Goal: Information Seeking & Learning: Learn about a topic

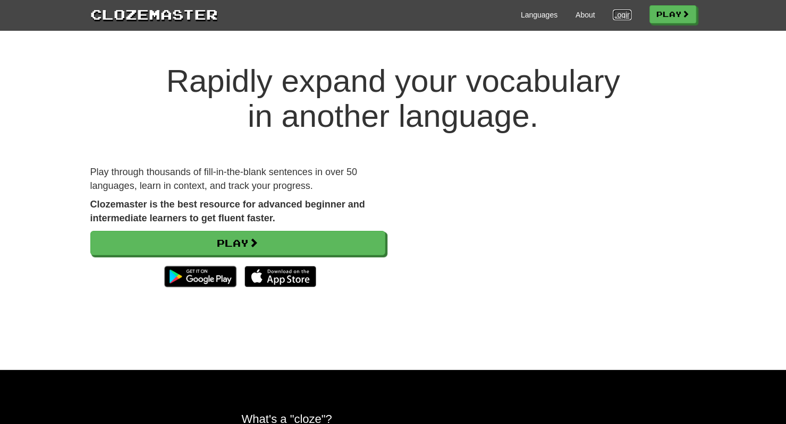
click at [623, 13] on link "Login" at bounding box center [622, 15] width 18 height 11
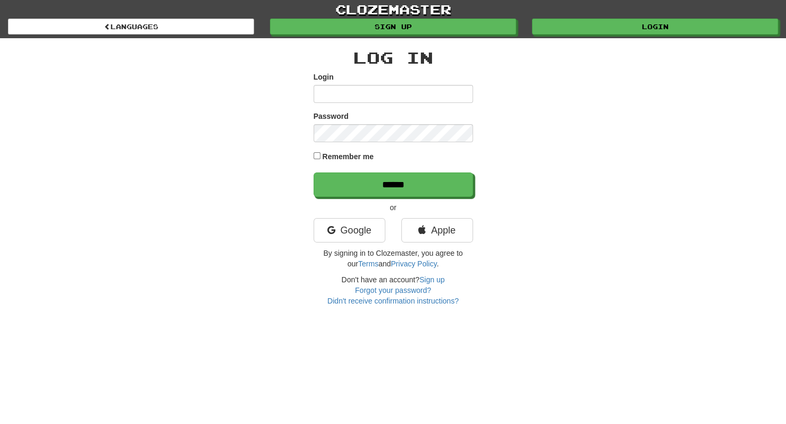
click at [358, 95] on input "Login" at bounding box center [392, 94] width 159 height 18
type input "**********"
click at [313, 173] on input "******" at bounding box center [392, 185] width 159 height 24
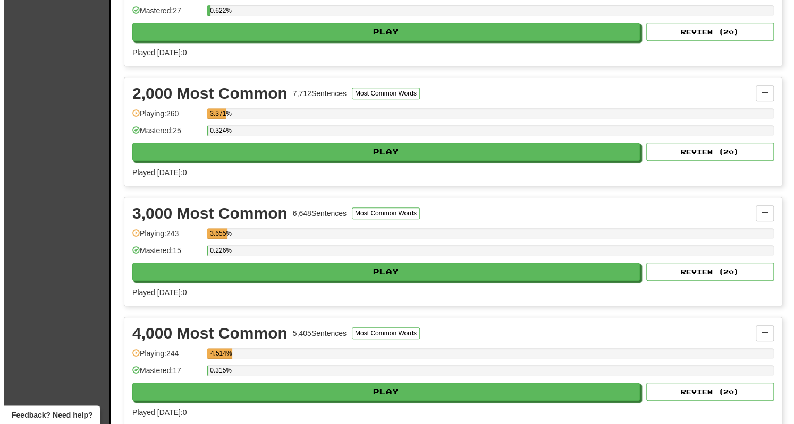
scroll to position [288, 0]
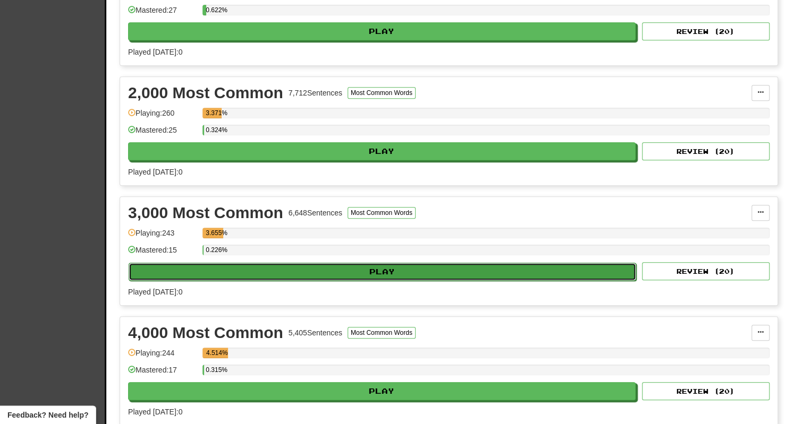
drag, startPoint x: 329, startPoint y: 258, endPoint x: 327, endPoint y: 264, distance: 6.6
click at [327, 264] on button "Play" at bounding box center [382, 272] width 507 height 18
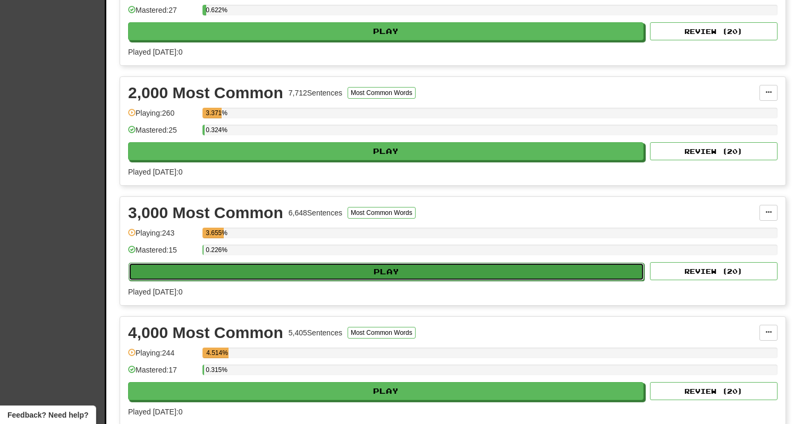
select select "**"
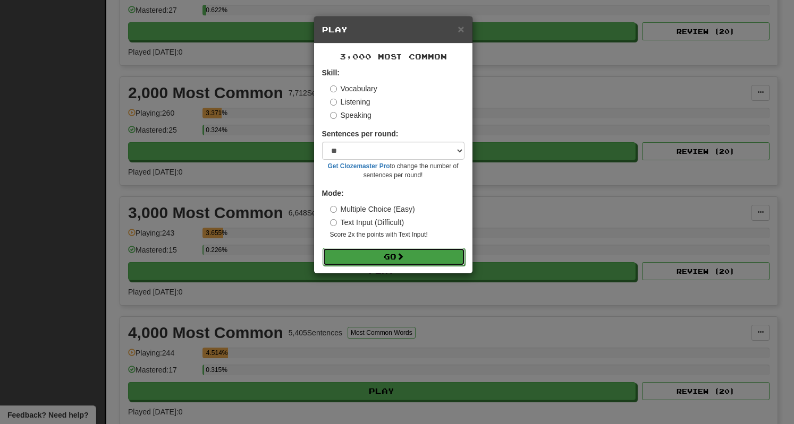
click at [385, 250] on button "Go" at bounding box center [393, 257] width 142 height 18
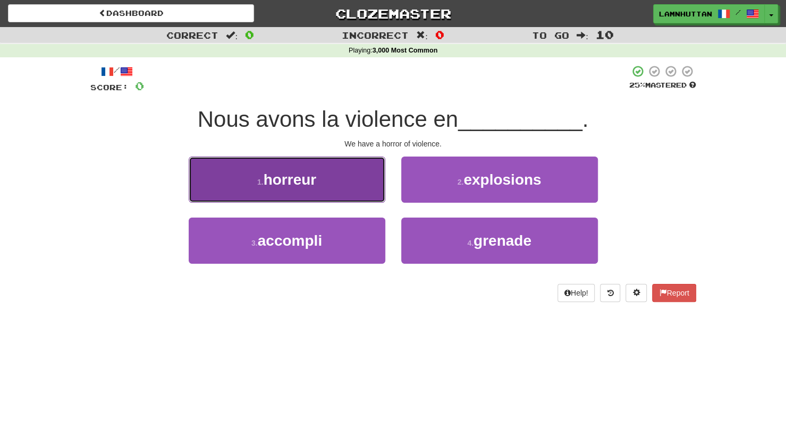
click at [320, 199] on button "1 . horreur" at bounding box center [287, 180] width 197 height 46
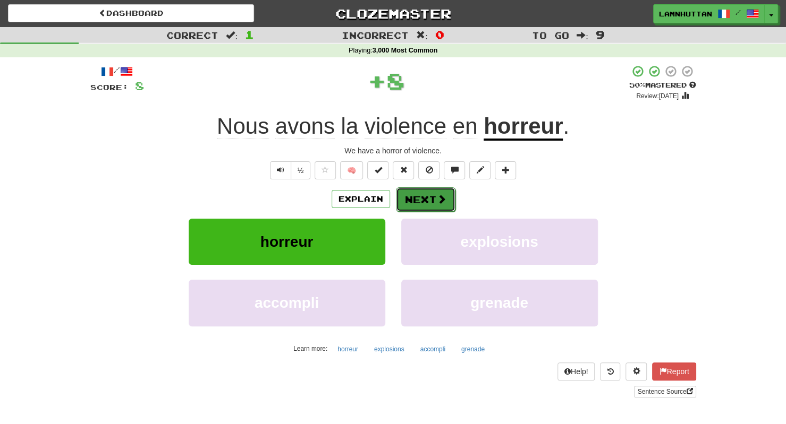
click at [411, 208] on button "Next" at bounding box center [426, 200] width 60 height 24
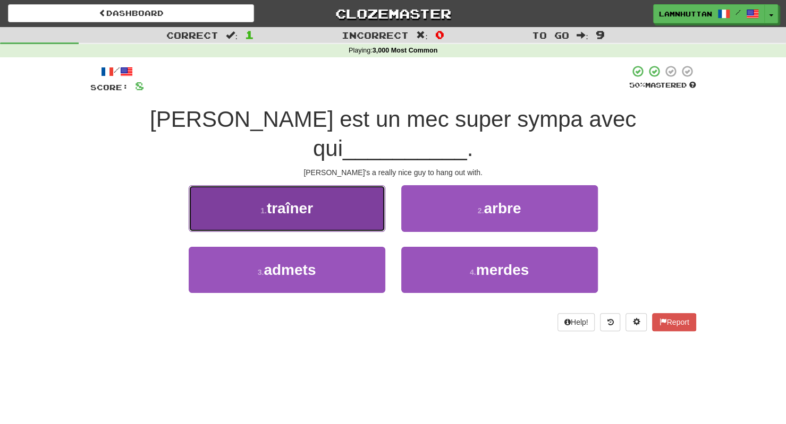
click at [344, 185] on button "1 . traîner" at bounding box center [287, 208] width 197 height 46
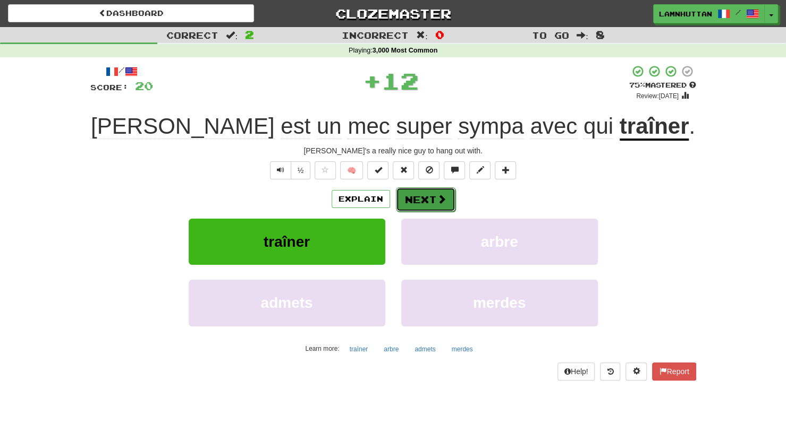
click at [426, 207] on button "Next" at bounding box center [426, 200] width 60 height 24
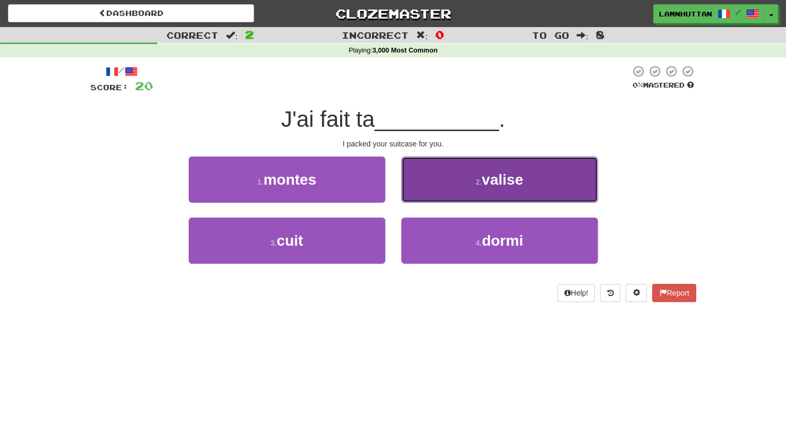
click at [483, 173] on span "valise" at bounding box center [501, 180] width 41 height 16
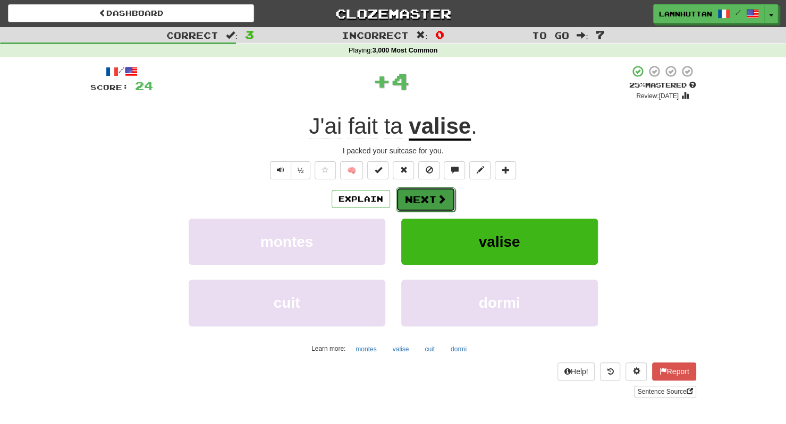
drag, startPoint x: 444, startPoint y: 193, endPoint x: 415, endPoint y: 198, distance: 29.1
click at [415, 198] on button "Next" at bounding box center [426, 200] width 60 height 24
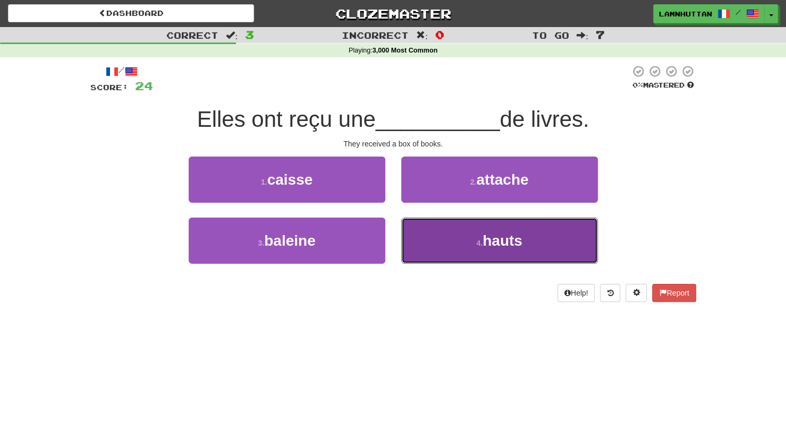
click at [415, 237] on button "4 . hauts" at bounding box center [499, 241] width 197 height 46
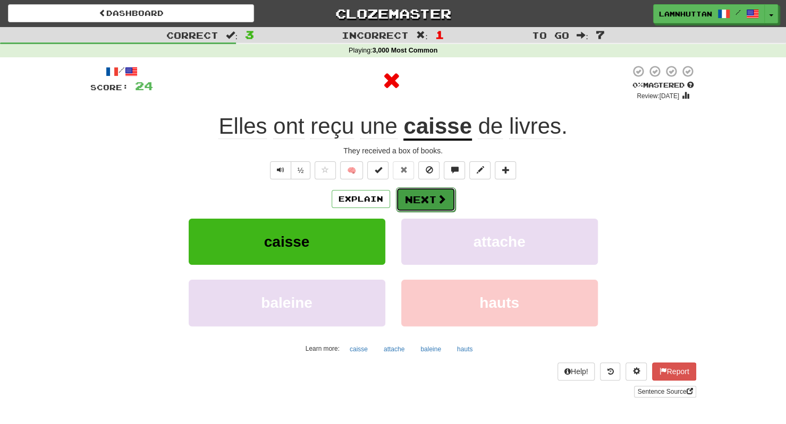
click at [413, 200] on button "Next" at bounding box center [426, 200] width 60 height 24
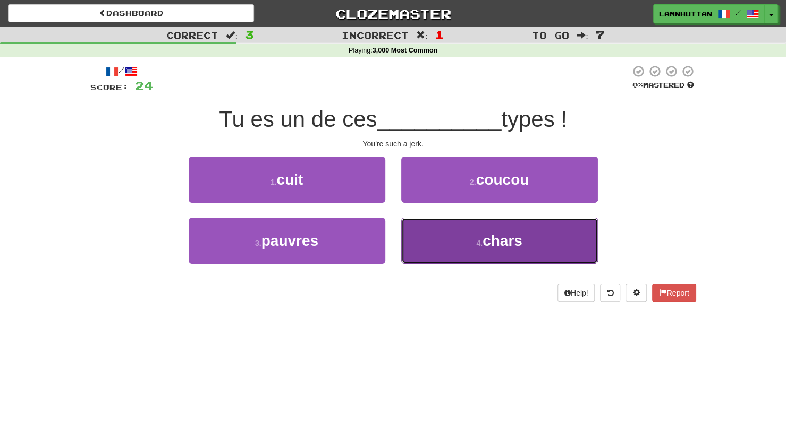
click at [431, 239] on button "4 . chars" at bounding box center [499, 241] width 197 height 46
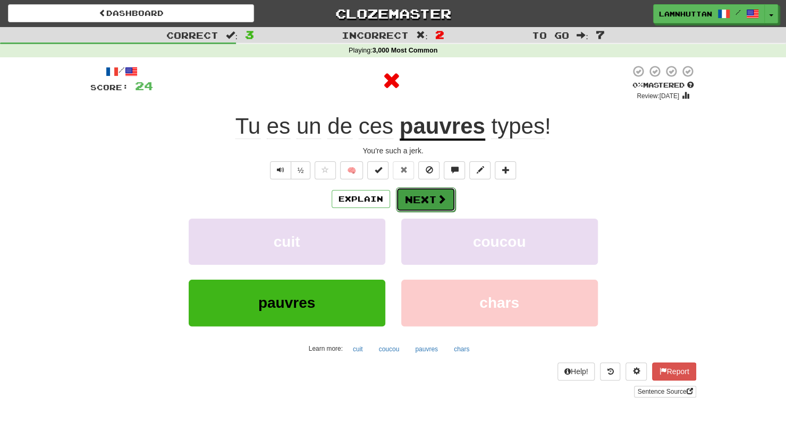
click at [407, 196] on button "Next" at bounding box center [426, 200] width 60 height 24
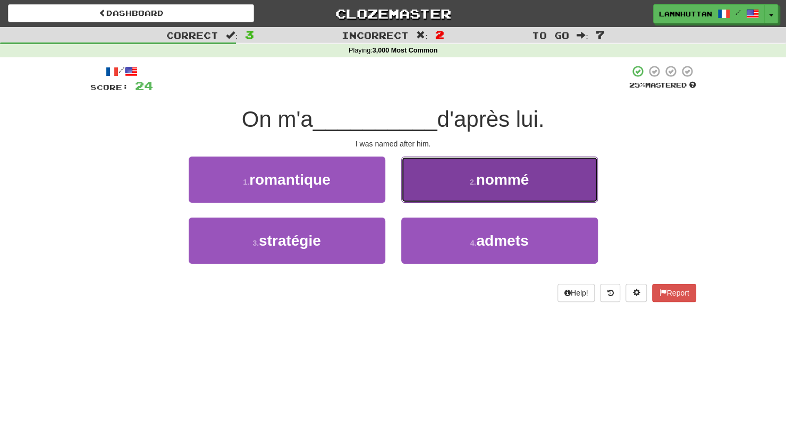
click at [466, 178] on button "2 . nommé" at bounding box center [499, 180] width 197 height 46
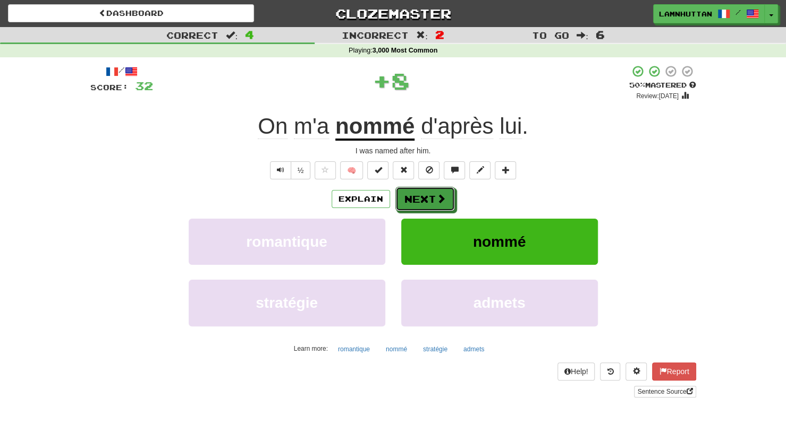
click at [436, 194] on span at bounding box center [441, 199] width 10 height 10
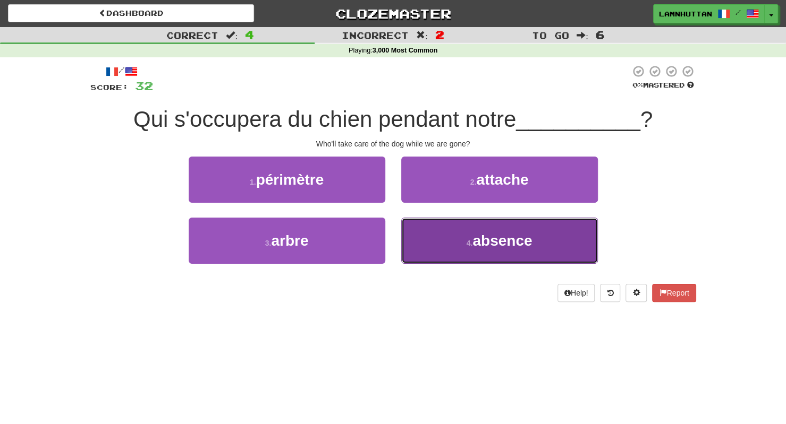
click at [424, 245] on button "4 . absence" at bounding box center [499, 241] width 197 height 46
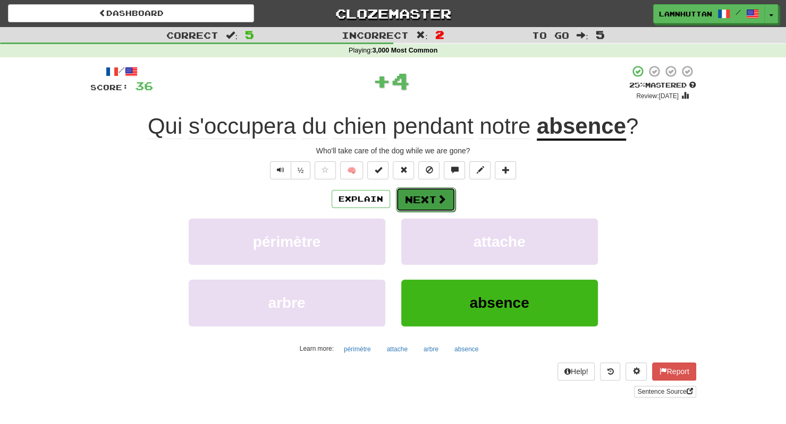
click at [405, 201] on button "Next" at bounding box center [426, 200] width 60 height 24
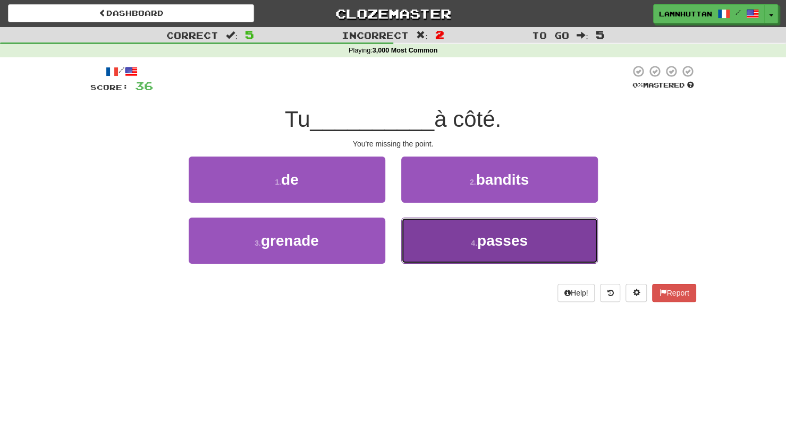
click at [457, 243] on button "4 . passes" at bounding box center [499, 241] width 197 height 46
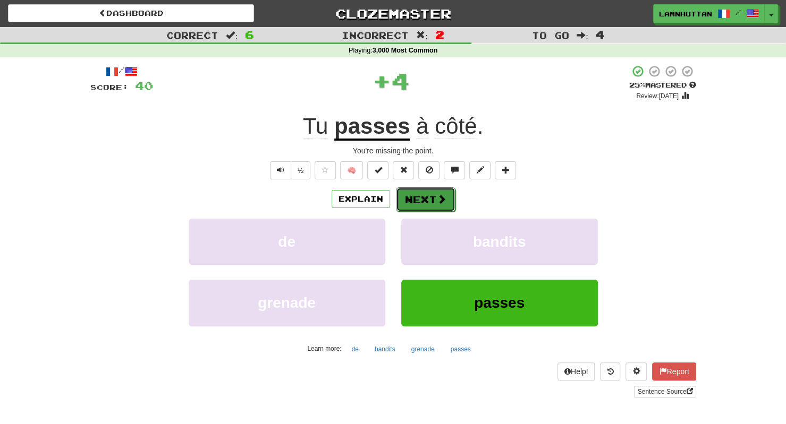
click at [423, 200] on button "Next" at bounding box center [426, 200] width 60 height 24
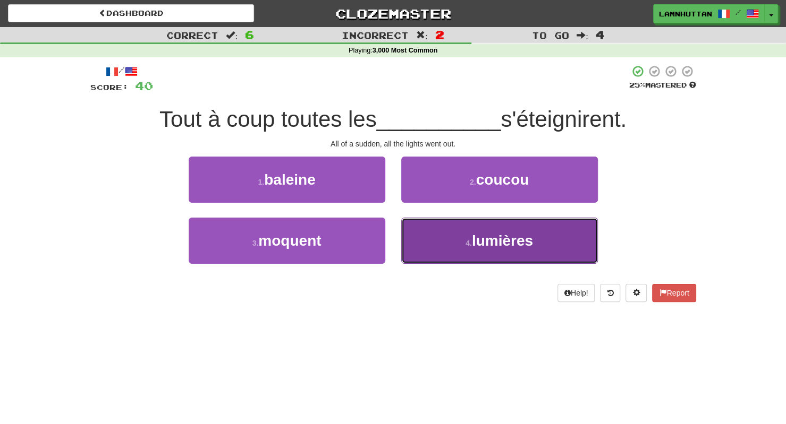
click at [440, 243] on button "4 . lumières" at bounding box center [499, 241] width 197 height 46
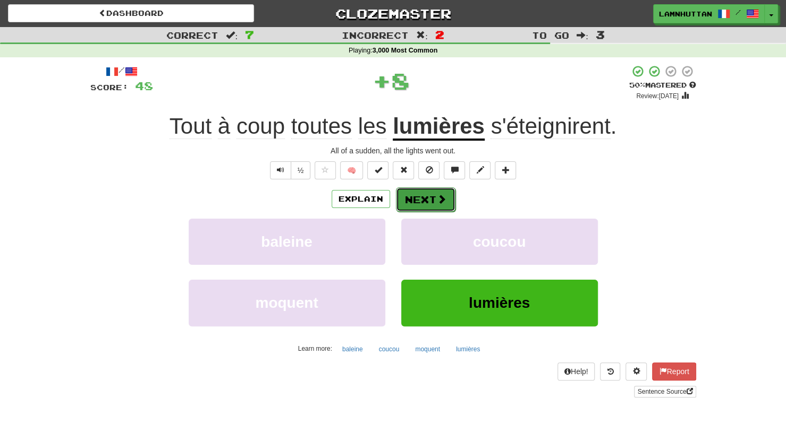
click at [424, 200] on button "Next" at bounding box center [426, 200] width 60 height 24
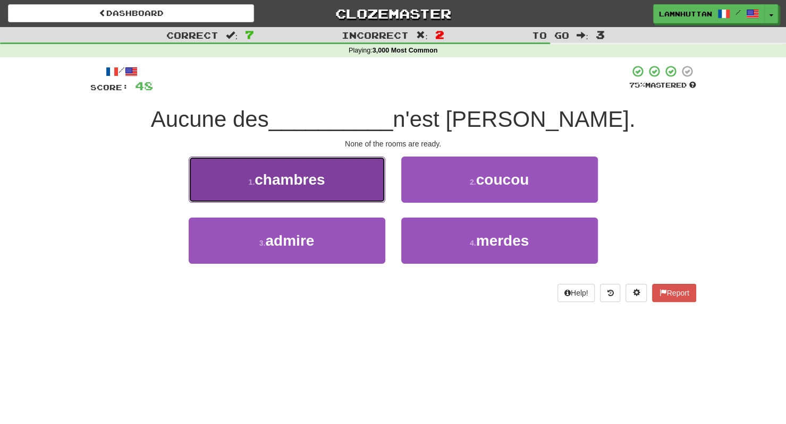
click at [343, 199] on button "1 . chambres" at bounding box center [287, 180] width 197 height 46
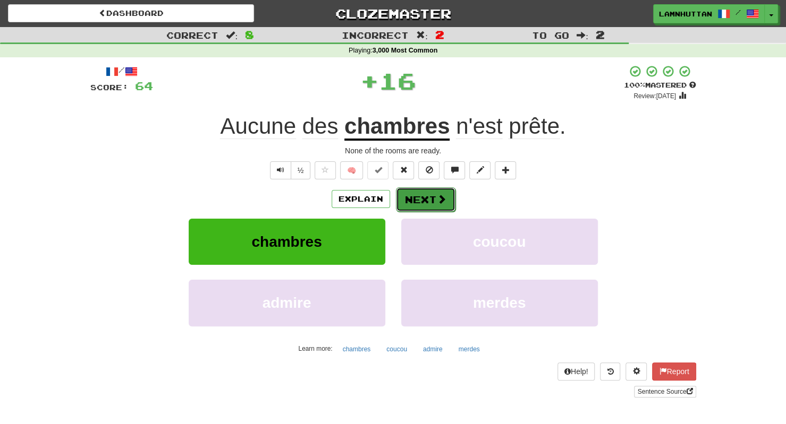
click at [402, 197] on button "Next" at bounding box center [426, 200] width 60 height 24
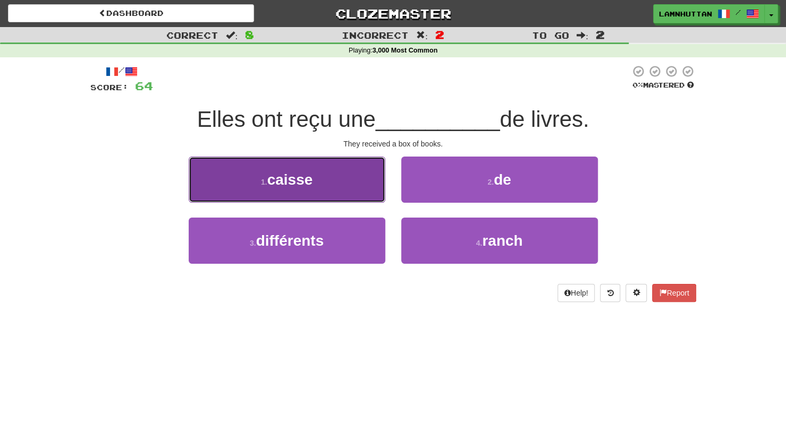
click at [356, 186] on button "1 . caisse" at bounding box center [287, 180] width 197 height 46
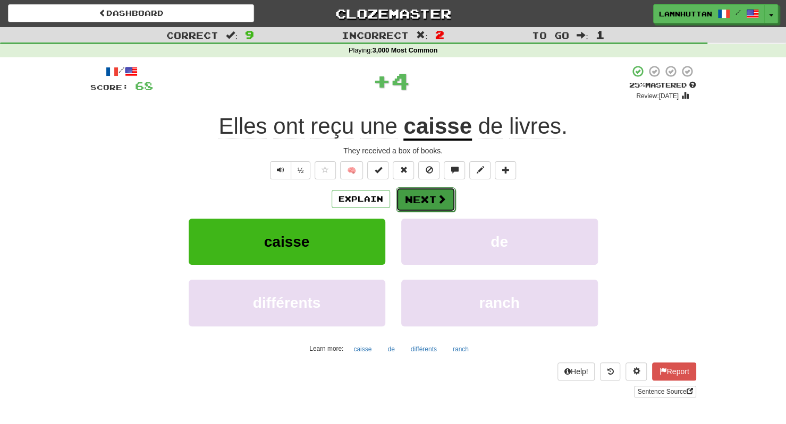
click at [423, 203] on button "Next" at bounding box center [426, 200] width 60 height 24
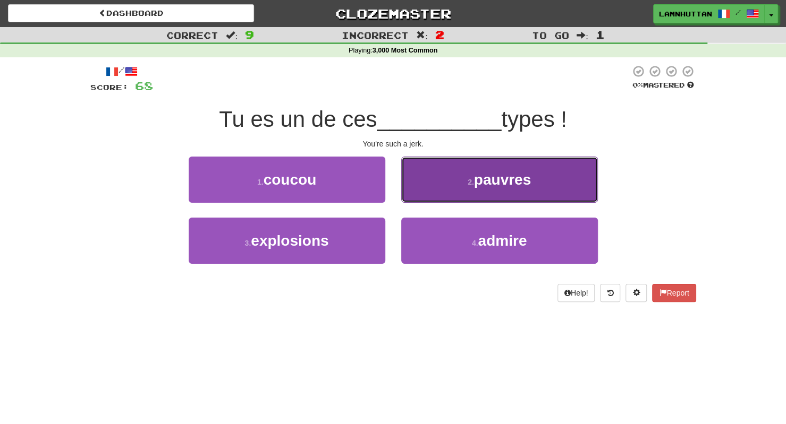
click at [476, 173] on span "pauvres" at bounding box center [502, 180] width 57 height 16
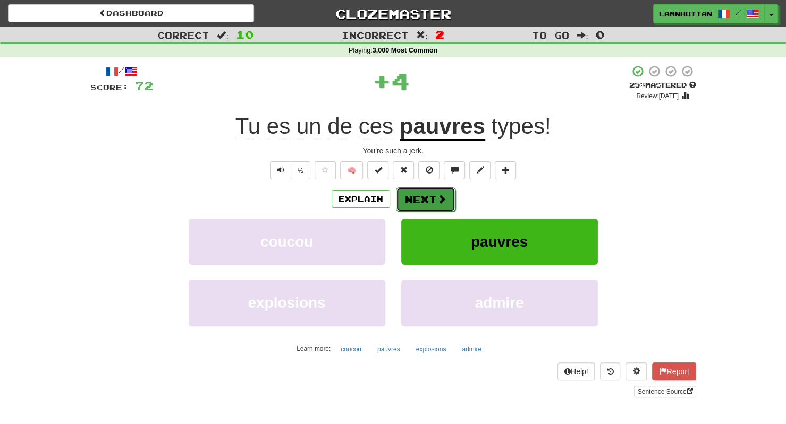
click at [409, 202] on button "Next" at bounding box center [426, 200] width 60 height 24
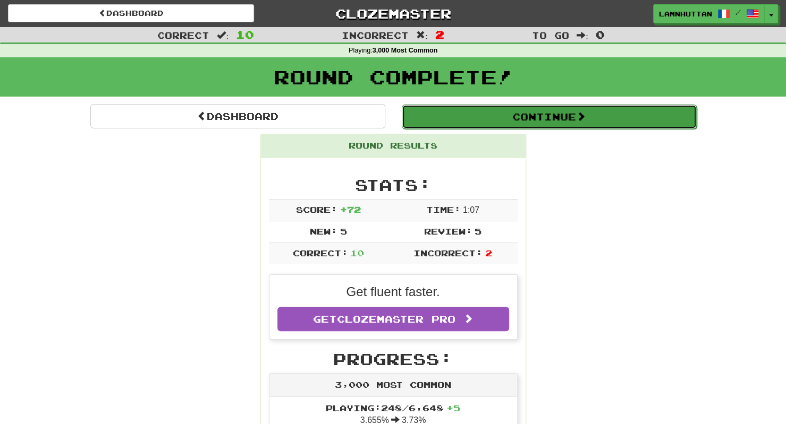
click at [525, 117] on button "Continue" at bounding box center [549, 117] width 295 height 24
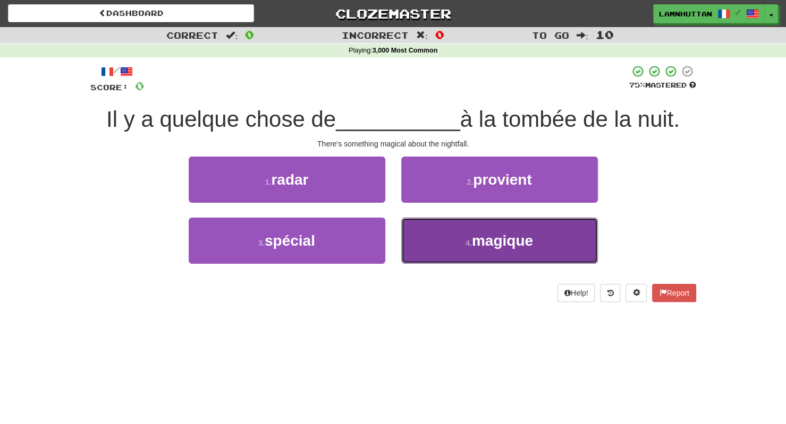
click at [466, 258] on button "4 . magique" at bounding box center [499, 241] width 197 height 46
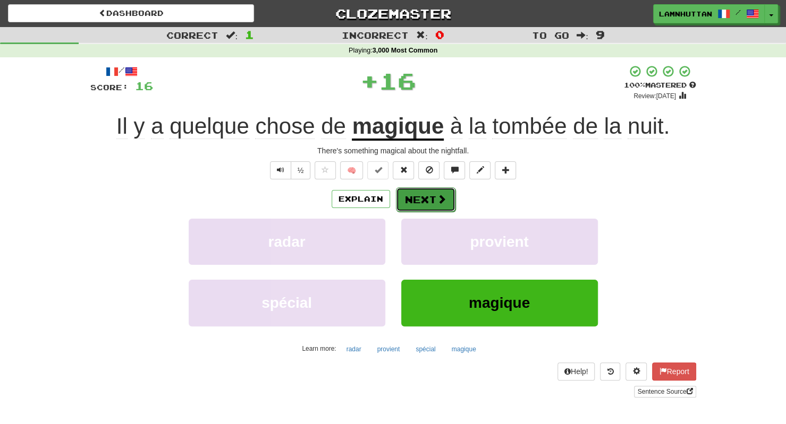
click at [424, 198] on button "Next" at bounding box center [426, 200] width 60 height 24
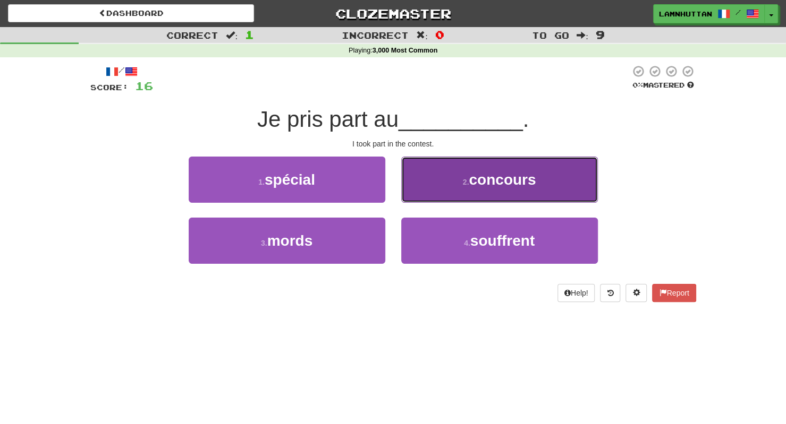
click at [461, 177] on button "2 . concours" at bounding box center [499, 180] width 197 height 46
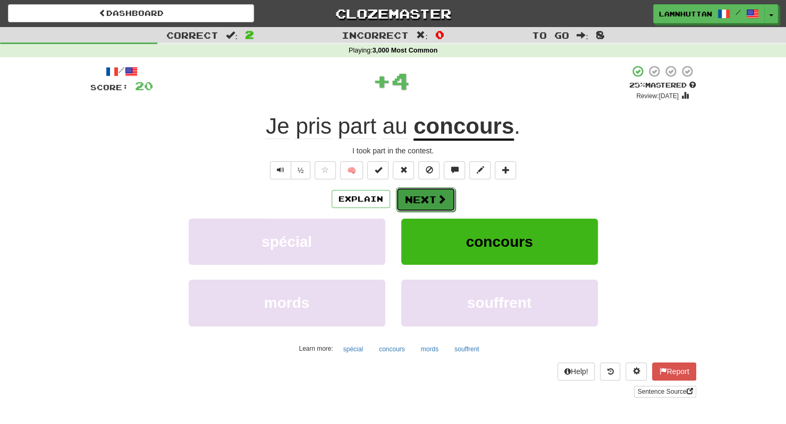
click at [423, 196] on button "Next" at bounding box center [426, 200] width 60 height 24
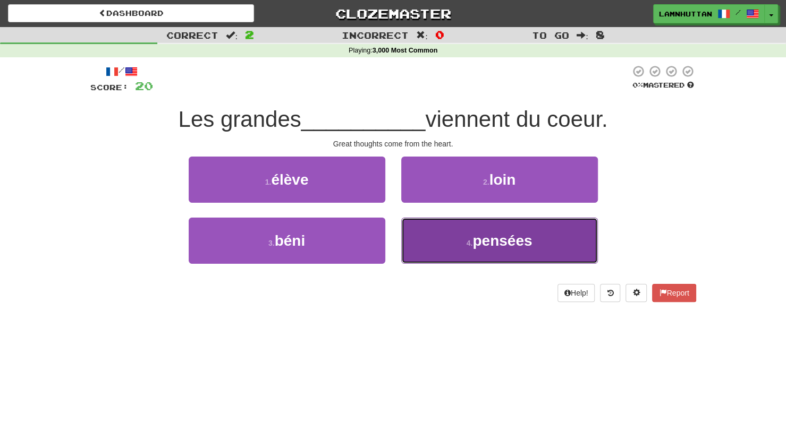
click at [451, 245] on button "4 . pensées" at bounding box center [499, 241] width 197 height 46
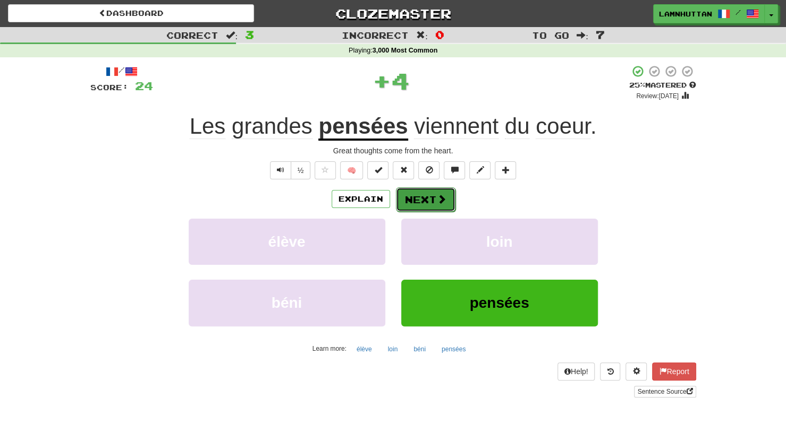
click at [408, 191] on button "Next" at bounding box center [426, 200] width 60 height 24
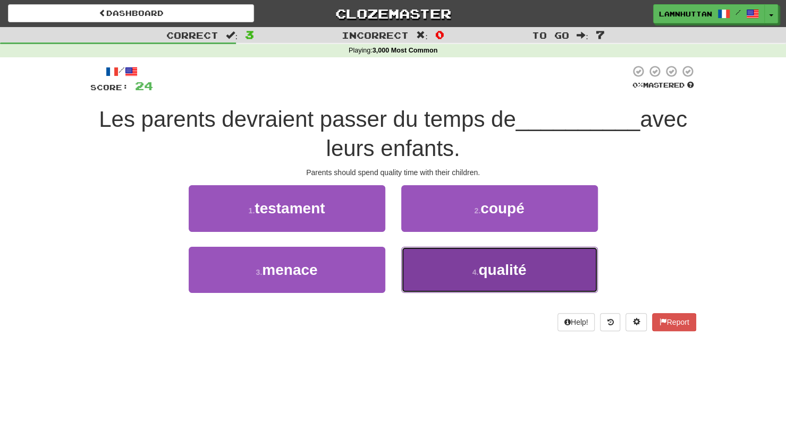
click at [454, 248] on button "4 . qualité" at bounding box center [499, 270] width 197 height 46
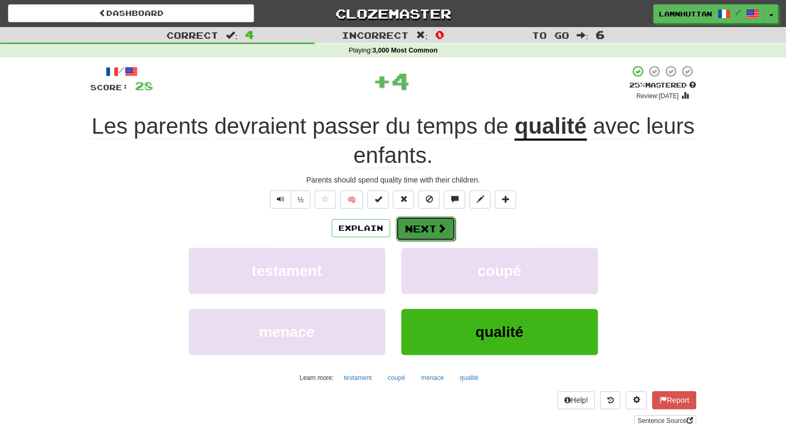
click at [424, 228] on button "Next" at bounding box center [426, 229] width 60 height 24
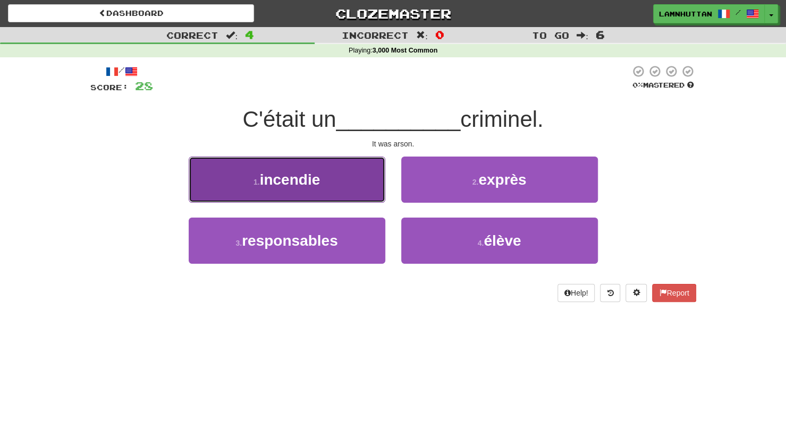
click at [318, 181] on span "incendie" at bounding box center [290, 180] width 61 height 16
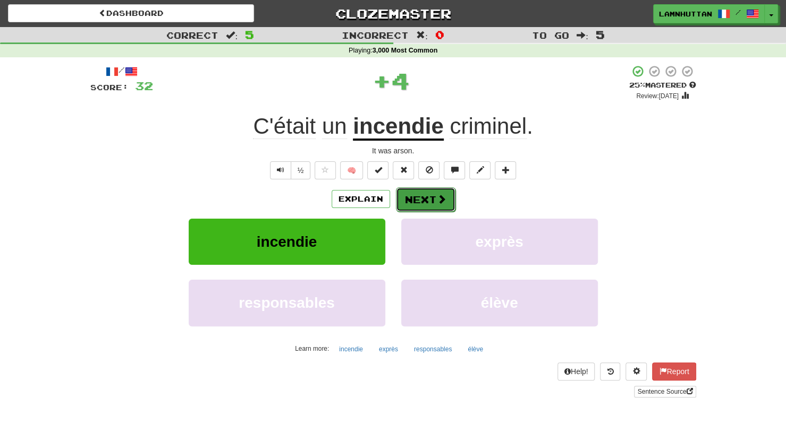
click at [427, 190] on button "Next" at bounding box center [426, 200] width 60 height 24
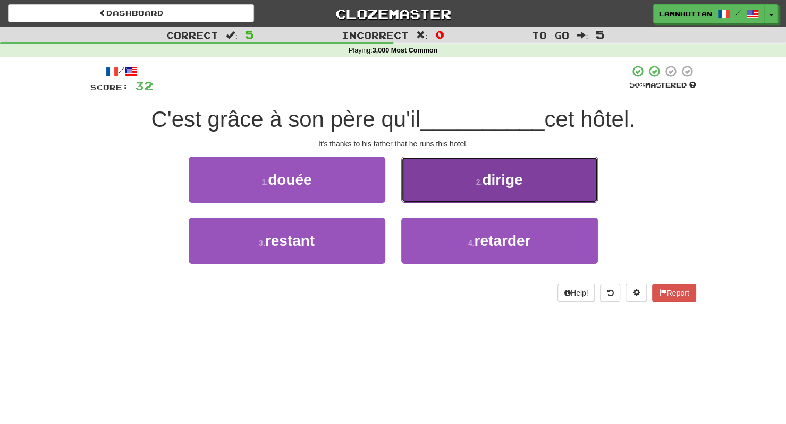
click at [465, 182] on button "2 . dirige" at bounding box center [499, 180] width 197 height 46
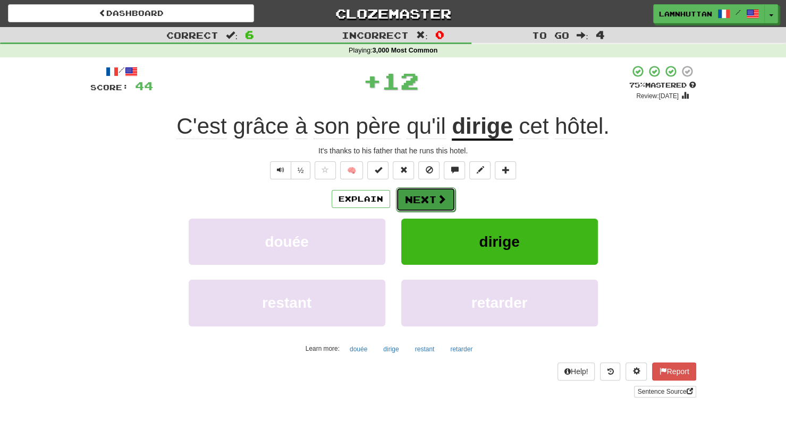
click at [437, 191] on button "Next" at bounding box center [426, 200] width 60 height 24
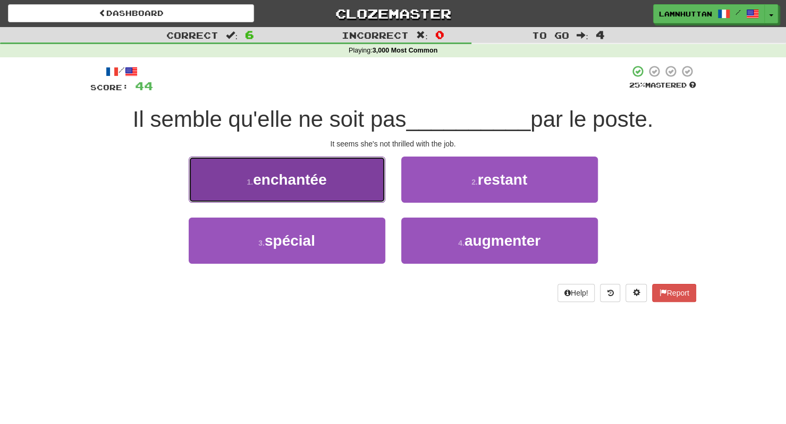
click at [353, 196] on button "1 . enchantée" at bounding box center [287, 180] width 197 height 46
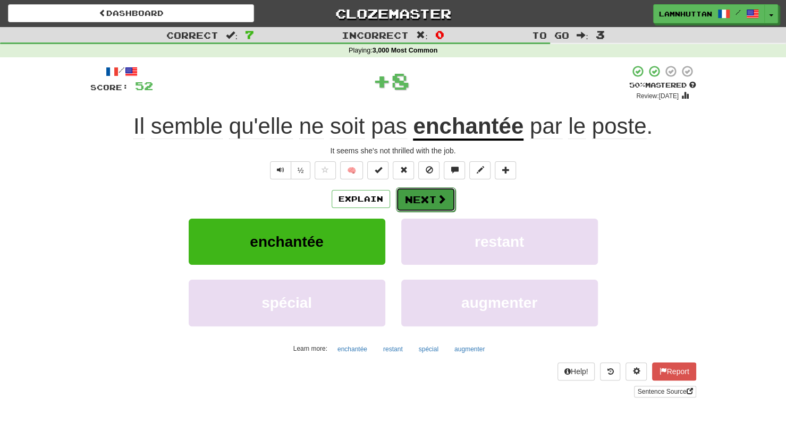
click at [429, 209] on button "Next" at bounding box center [426, 200] width 60 height 24
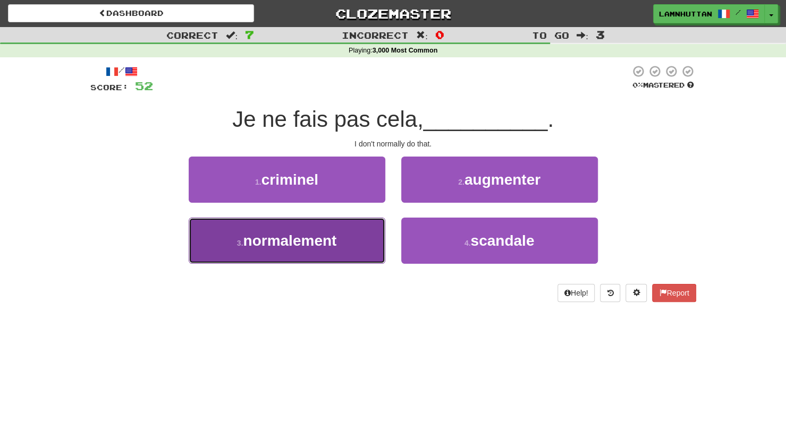
click at [326, 247] on span "normalement" at bounding box center [290, 241] width 94 height 16
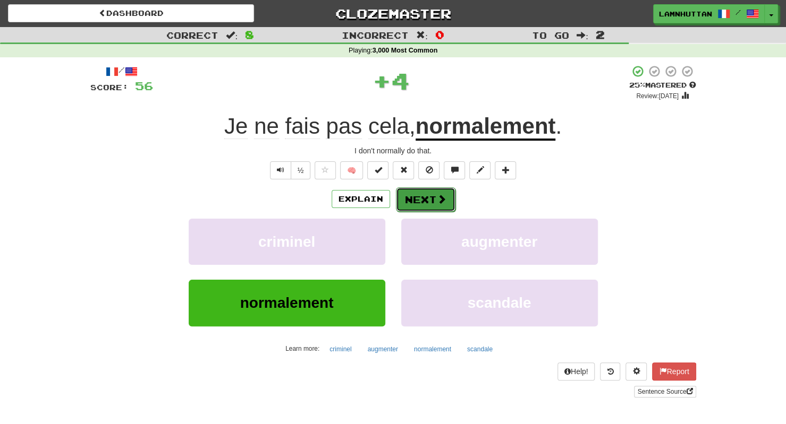
click at [429, 197] on button "Next" at bounding box center [426, 200] width 60 height 24
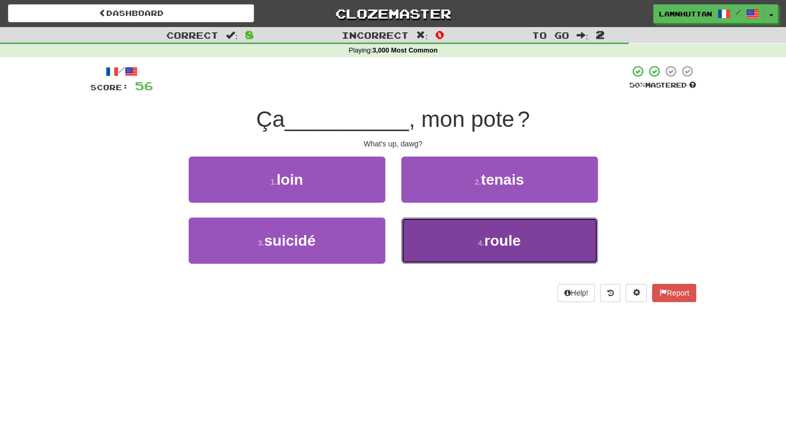
click at [419, 247] on button "4 . roule" at bounding box center [499, 241] width 197 height 46
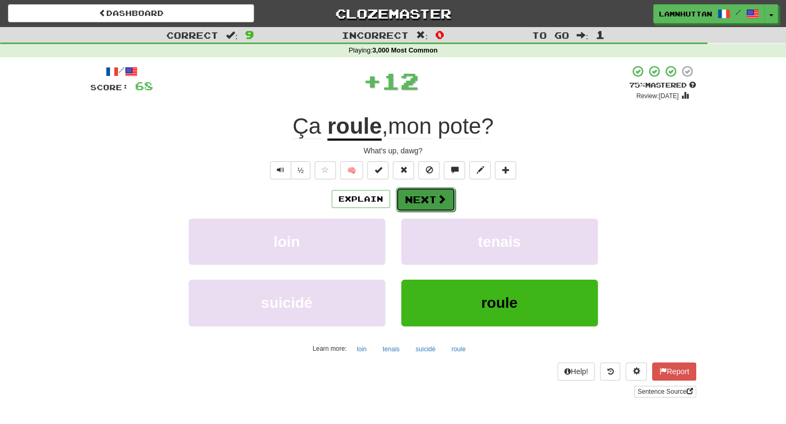
click at [396, 207] on button "Next" at bounding box center [426, 200] width 60 height 24
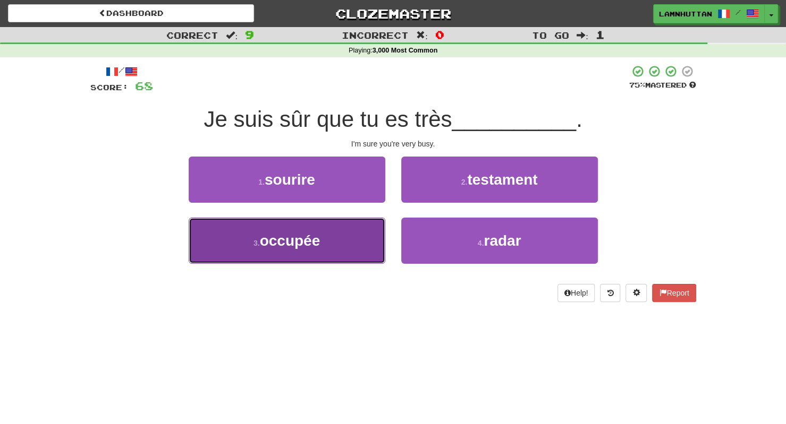
click at [350, 241] on button "3 . occupée" at bounding box center [287, 241] width 197 height 46
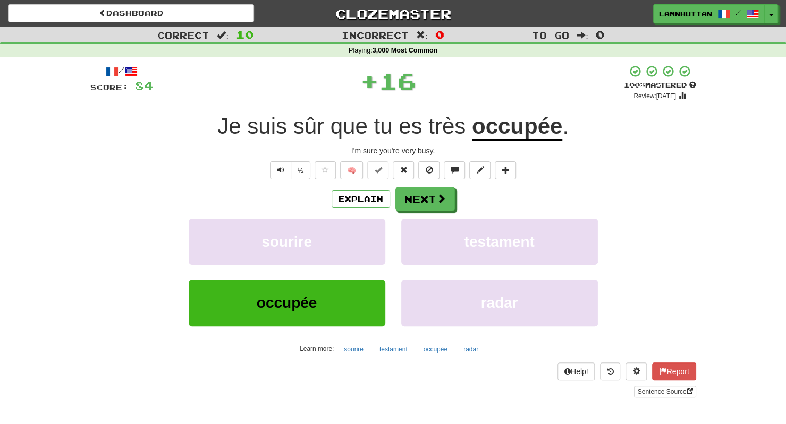
click at [459, 189] on div "Explain Next" at bounding box center [393, 199] width 606 height 24
click at [431, 199] on button "Next" at bounding box center [426, 200] width 60 height 24
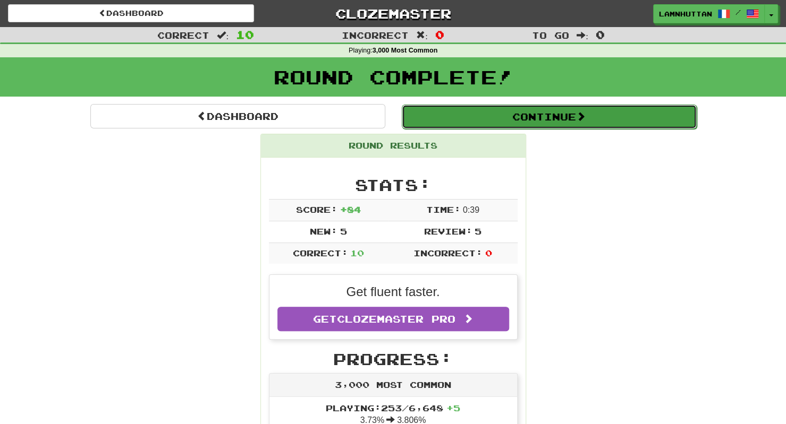
click at [523, 122] on button "Continue" at bounding box center [549, 117] width 295 height 24
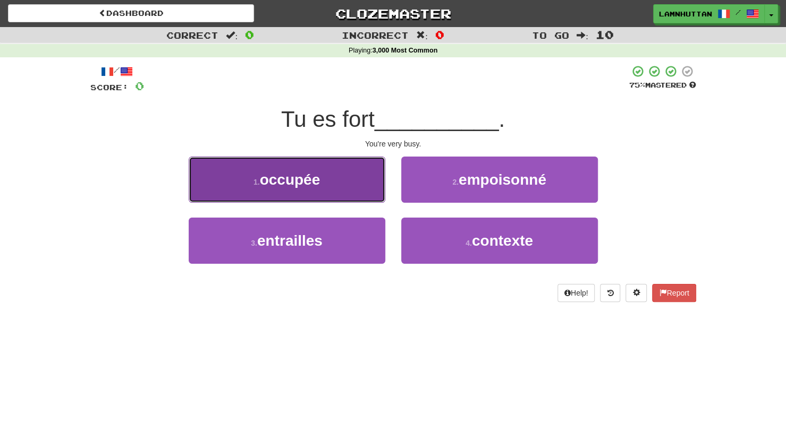
click at [329, 197] on button "1 . occupée" at bounding box center [287, 180] width 197 height 46
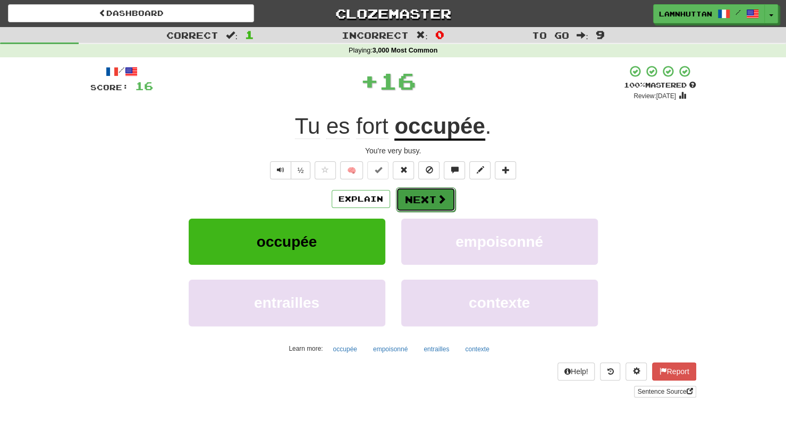
click at [403, 203] on button "Next" at bounding box center [426, 200] width 60 height 24
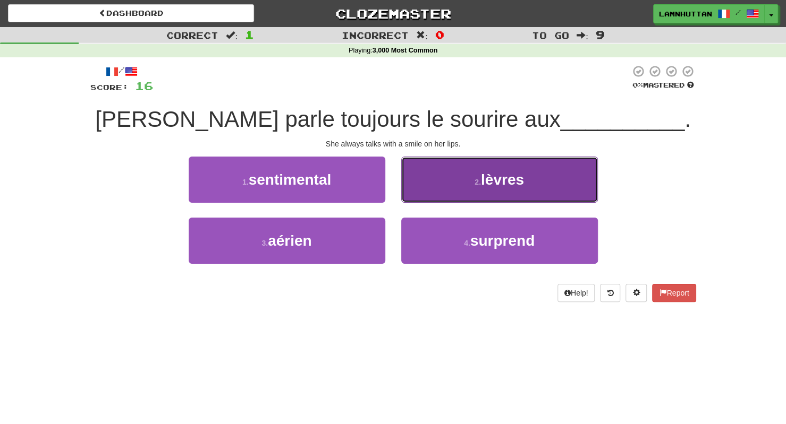
click at [447, 189] on button "2 . lèvres" at bounding box center [499, 180] width 197 height 46
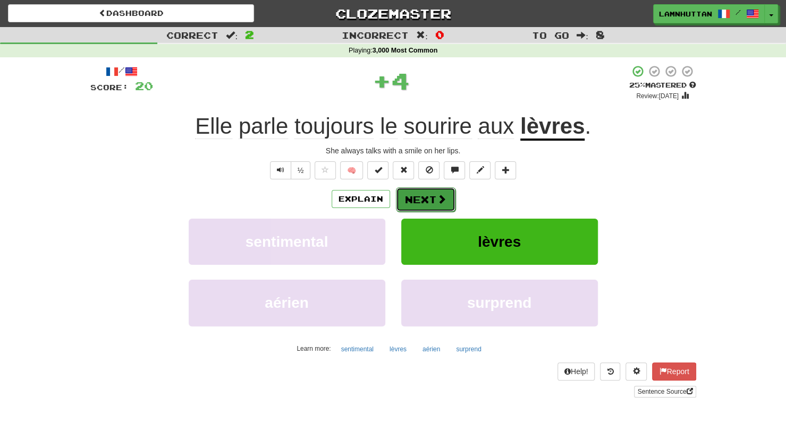
click at [412, 202] on button "Next" at bounding box center [426, 200] width 60 height 24
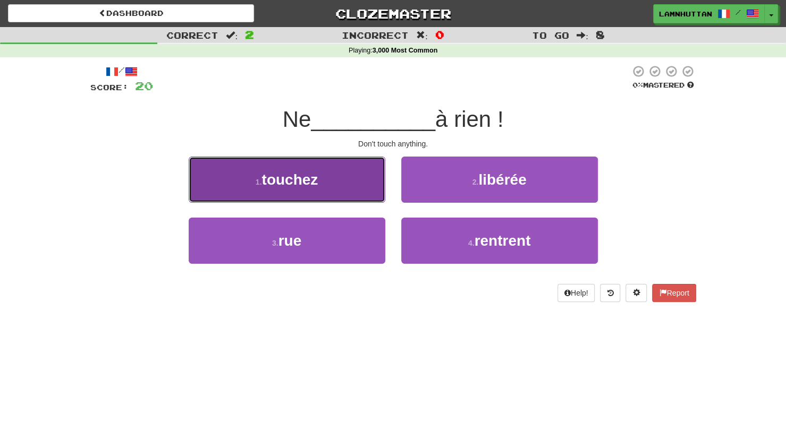
click at [378, 191] on button "1 . touchez" at bounding box center [287, 180] width 197 height 46
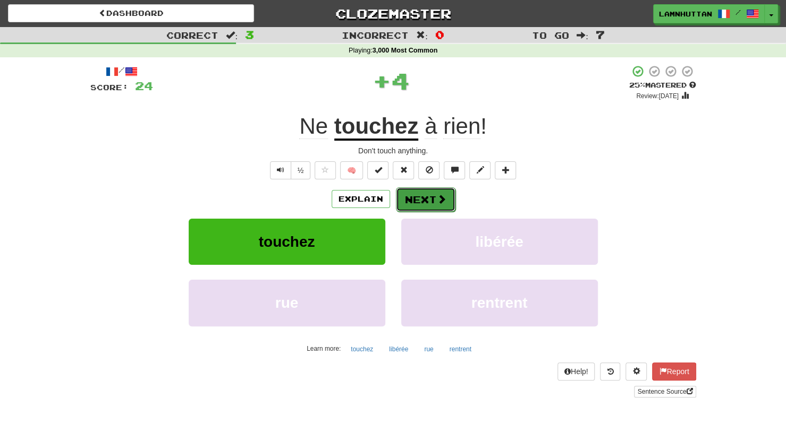
click at [411, 200] on button "Next" at bounding box center [426, 200] width 60 height 24
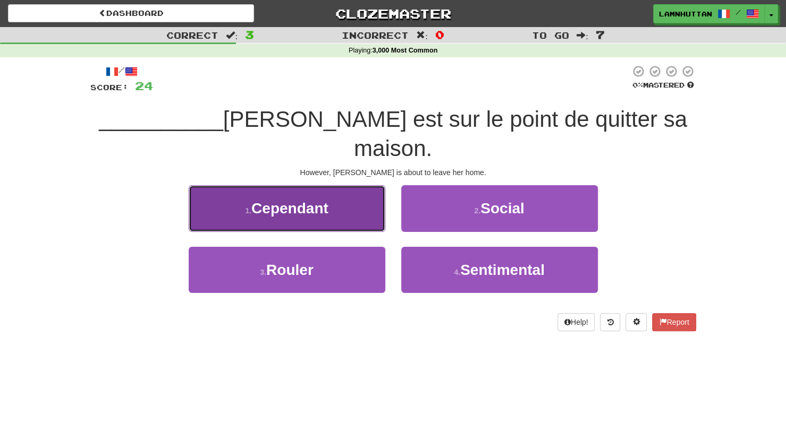
click at [361, 197] on button "1 . Cependant" at bounding box center [287, 208] width 197 height 46
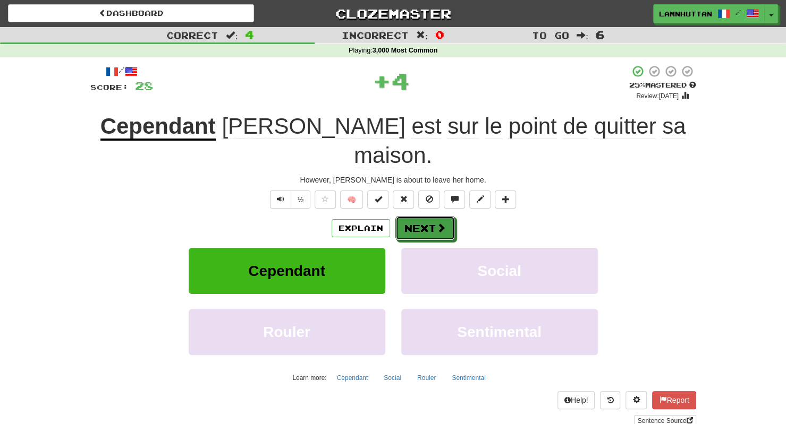
click at [445, 216] on button "Next" at bounding box center [425, 228] width 60 height 24
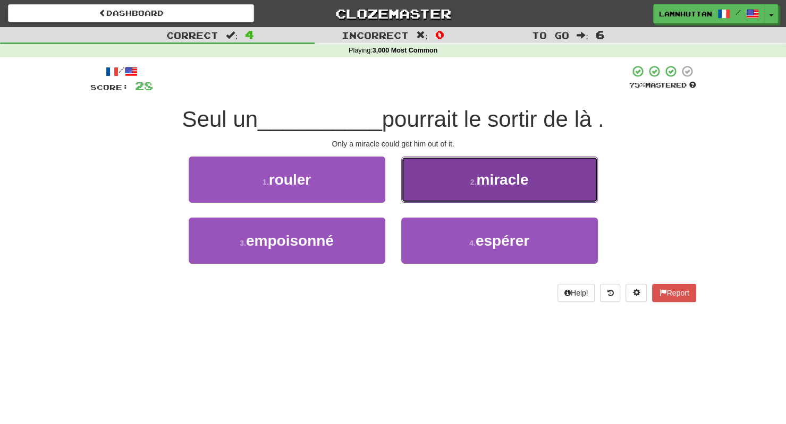
click at [490, 177] on span "miracle" at bounding box center [502, 180] width 52 height 16
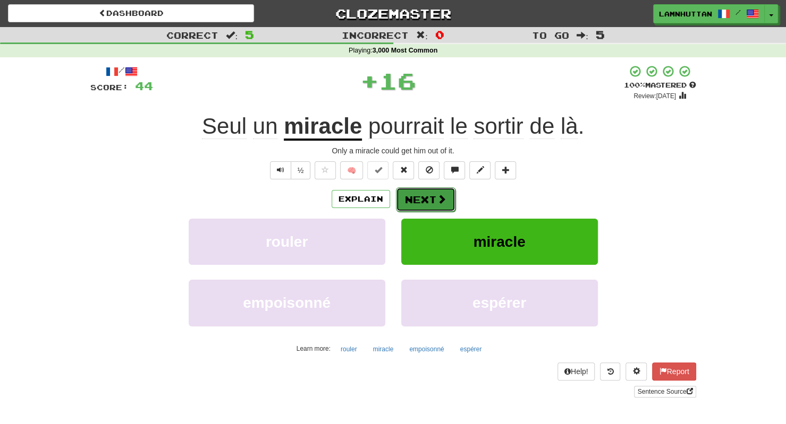
click at [438, 197] on span at bounding box center [442, 199] width 10 height 10
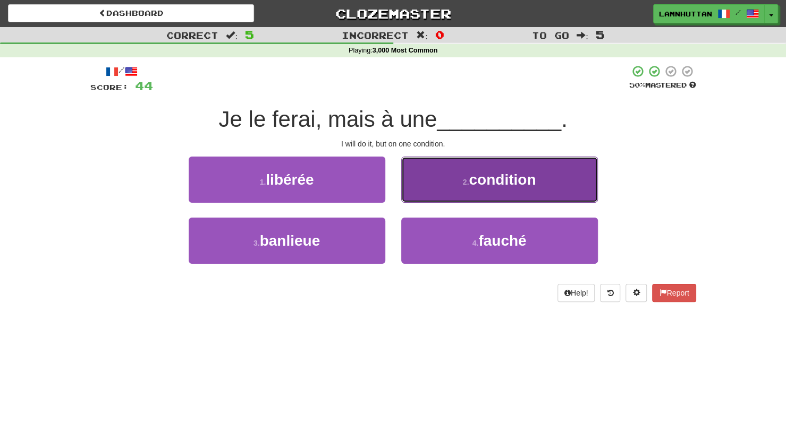
click at [480, 165] on button "2 . condition" at bounding box center [499, 180] width 197 height 46
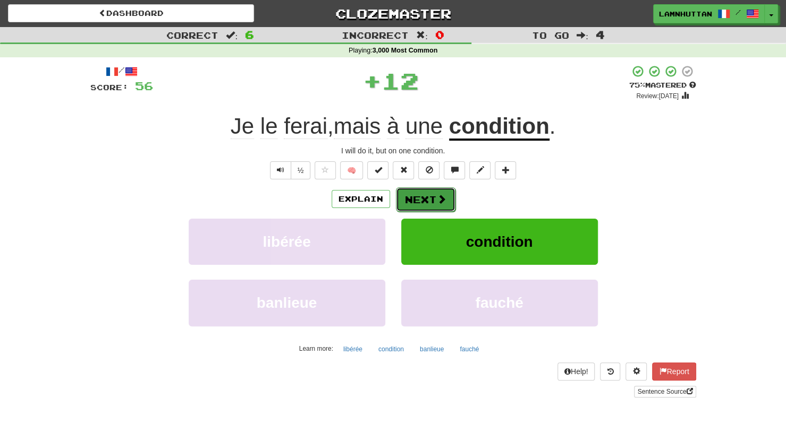
click at [422, 192] on button "Next" at bounding box center [426, 200] width 60 height 24
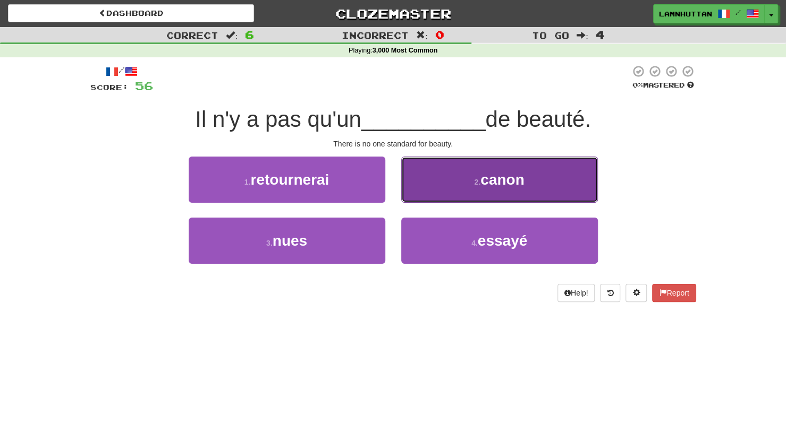
click at [463, 186] on button "2 . canon" at bounding box center [499, 180] width 197 height 46
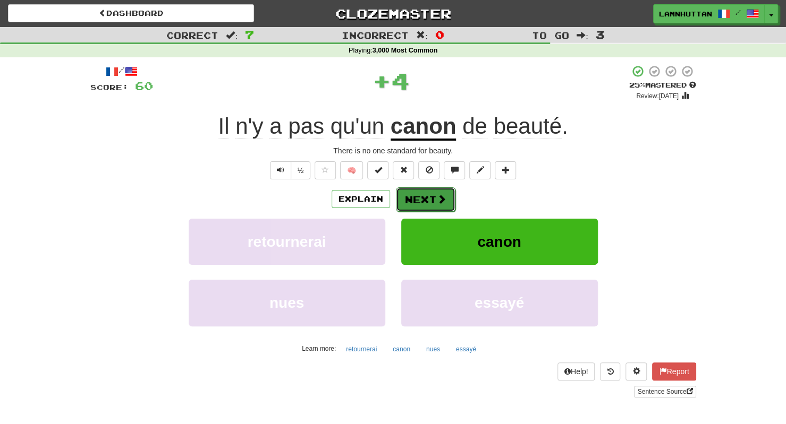
click at [426, 190] on button "Next" at bounding box center [426, 200] width 60 height 24
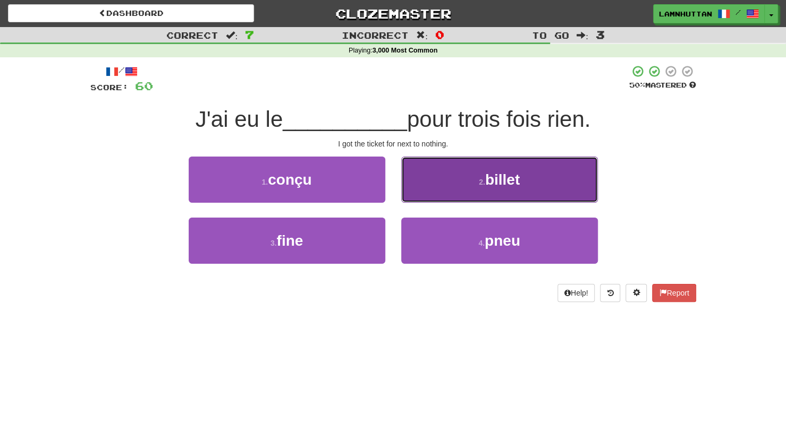
click at [471, 167] on button "2 . billet" at bounding box center [499, 180] width 197 height 46
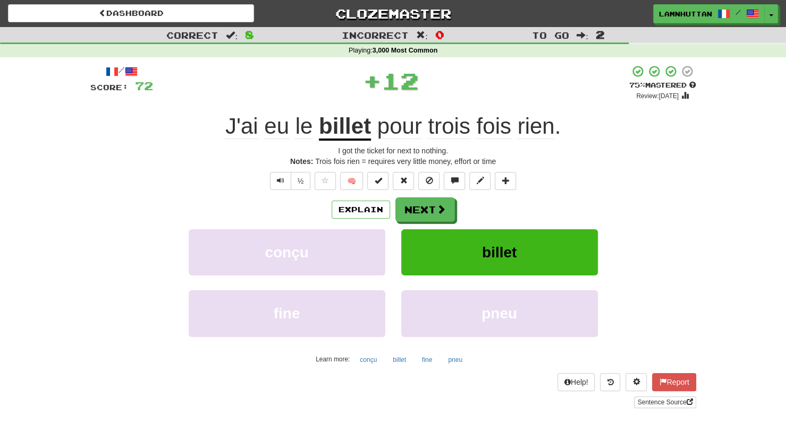
click at [415, 194] on div "/ Score: 72 + 12 75 % Mastered Review: 2025-09-14 J'ai eu le billet pour trois …" at bounding box center [393, 237] width 606 height 344
click at [413, 203] on button "Next" at bounding box center [426, 210] width 60 height 24
